Goal: Information Seeking & Learning: Learn about a topic

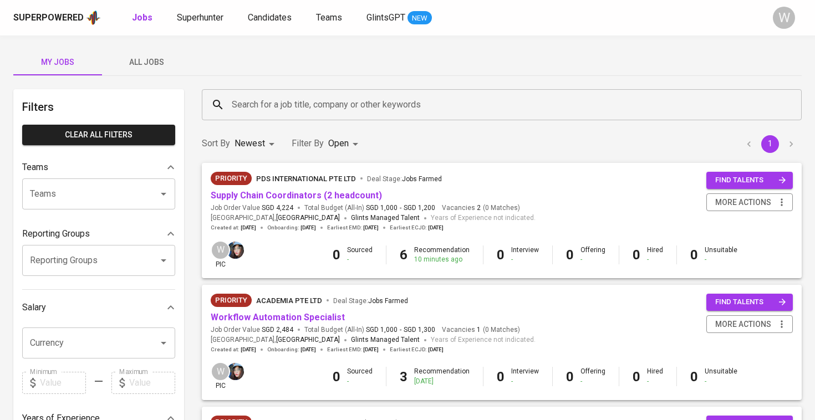
click at [147, 70] on button "All Jobs" at bounding box center [146, 62] width 89 height 27
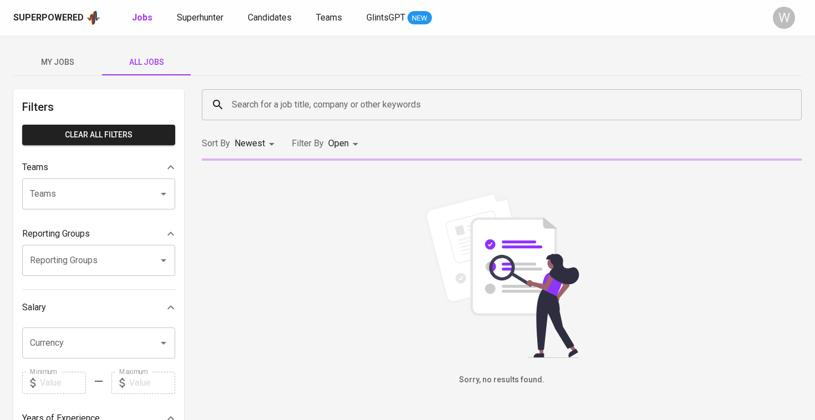
click at [266, 116] on div "Search for a job title, company or other keywords" at bounding box center [502, 104] width 600 height 31
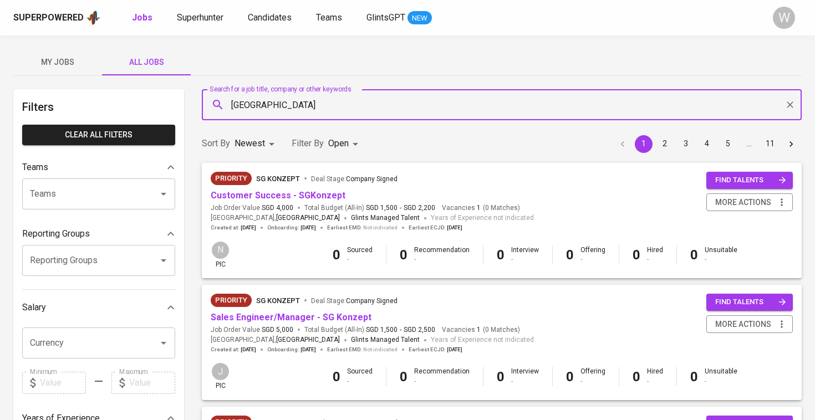
type input "[GEOGRAPHIC_DATA]"
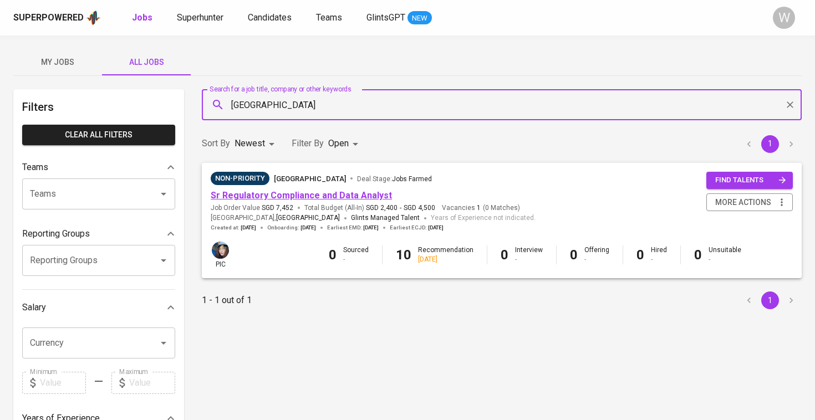
click at [223, 196] on link "Sr Regulatory Compliance and Data Analyst" at bounding box center [301, 195] width 181 height 11
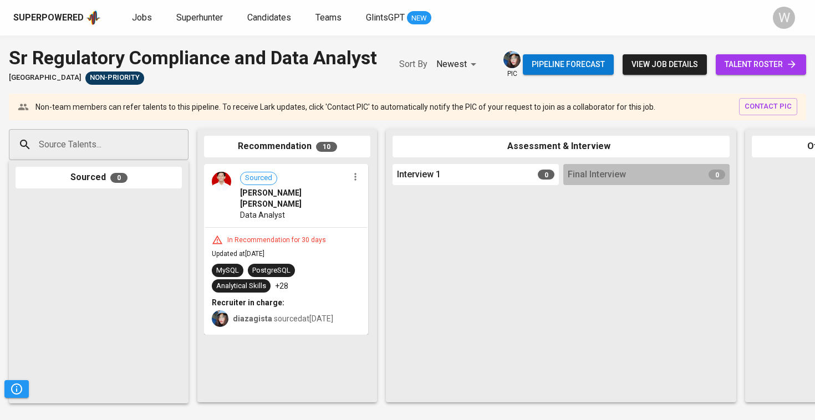
click at [777, 72] on span "talent roster" at bounding box center [761, 65] width 73 height 14
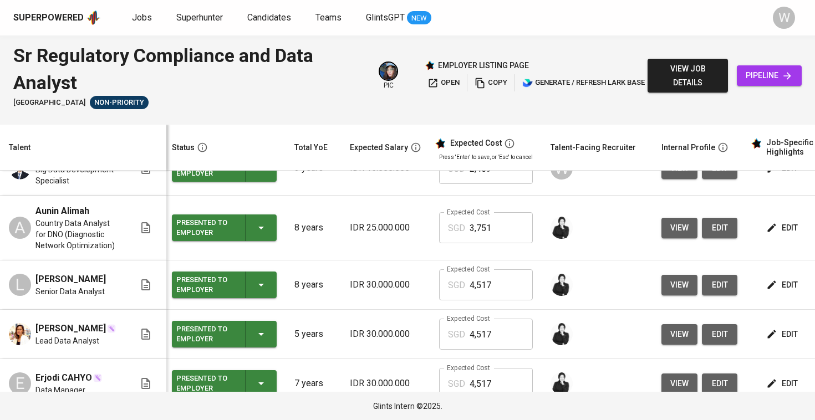
scroll to position [156, 3]
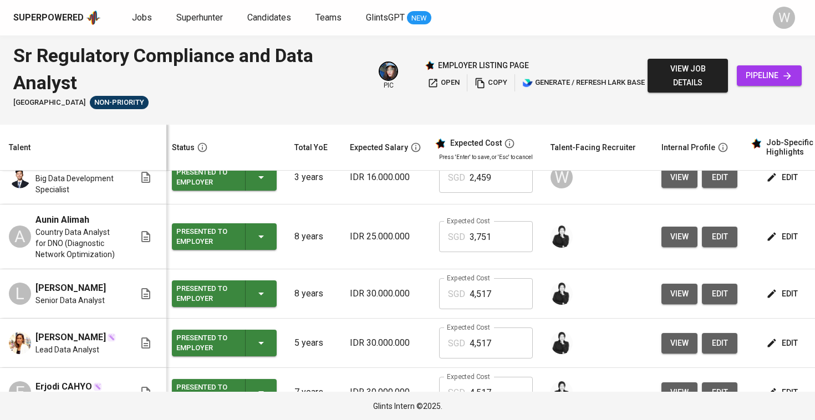
click at [672, 230] on span "view" at bounding box center [680, 237] width 18 height 14
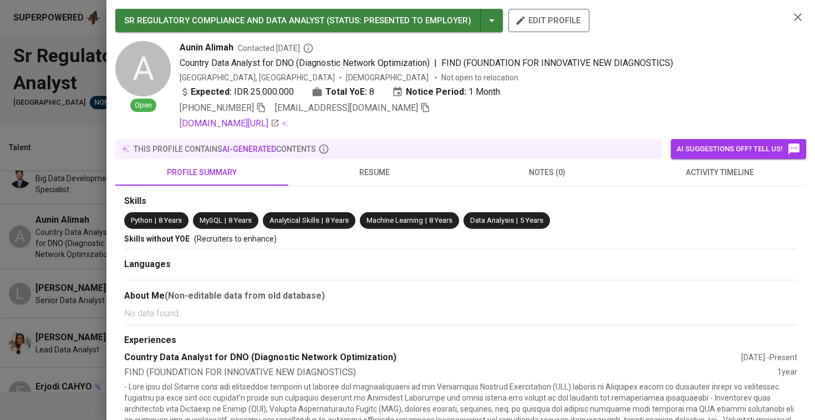
click at [371, 160] on button "resume" at bounding box center [374, 172] width 173 height 27
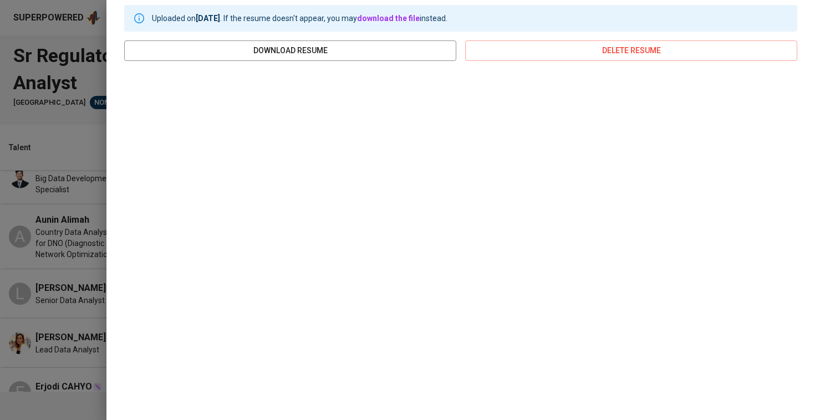
scroll to position [190, 0]
click at [77, 258] on div at bounding box center [407, 210] width 815 height 420
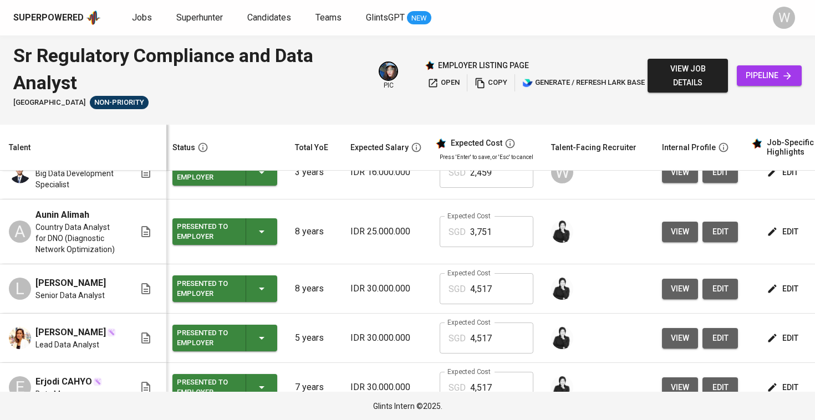
scroll to position [162, 3]
click at [681, 224] on button "view" at bounding box center [680, 231] width 36 height 21
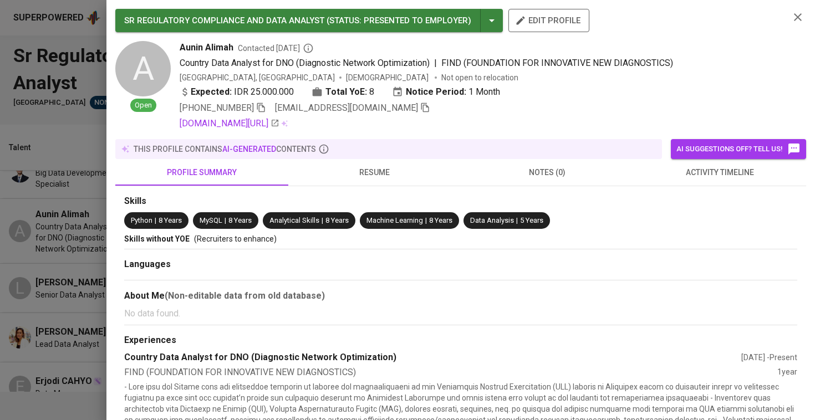
click at [430, 165] on button "resume" at bounding box center [374, 172] width 173 height 27
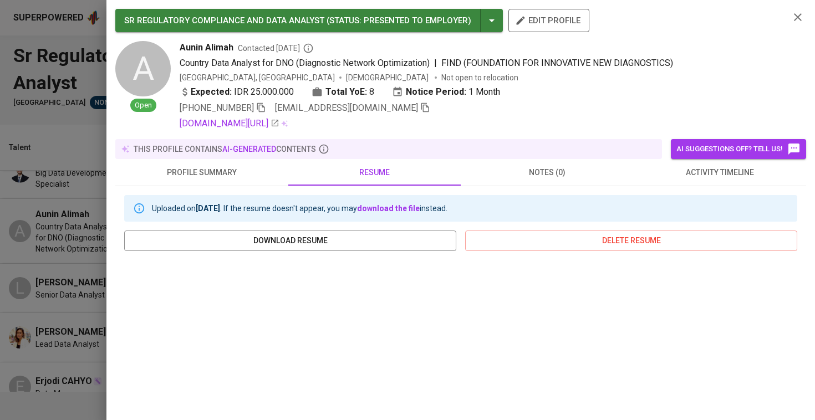
scroll to position [-1, 0]
click at [41, 169] on div at bounding box center [407, 210] width 815 height 420
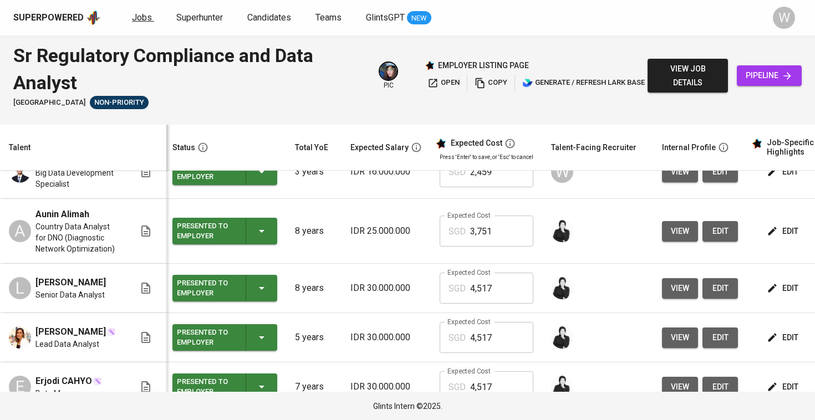
click at [144, 21] on span "Jobs" at bounding box center [142, 17] width 20 height 11
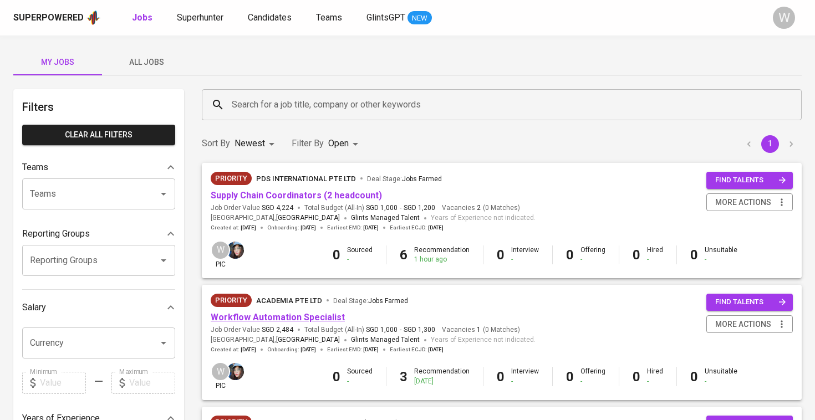
click at [268, 318] on link "Workflow Automation Specialist" at bounding box center [278, 317] width 134 height 11
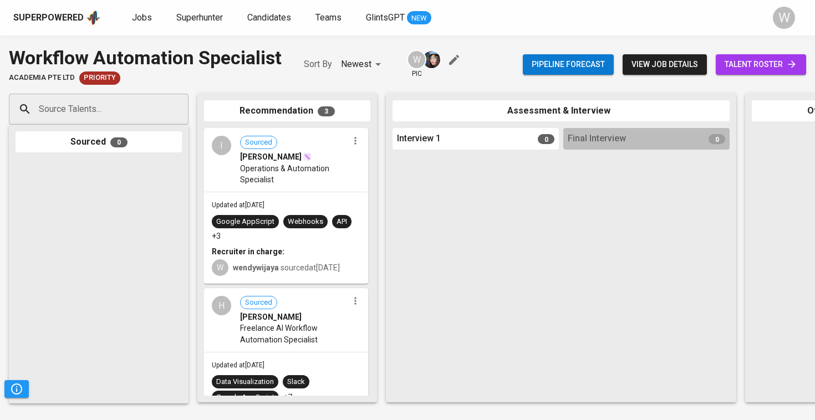
click at [745, 73] on link "talent roster" at bounding box center [761, 64] width 90 height 21
